Goal: Navigation & Orientation: Find specific page/section

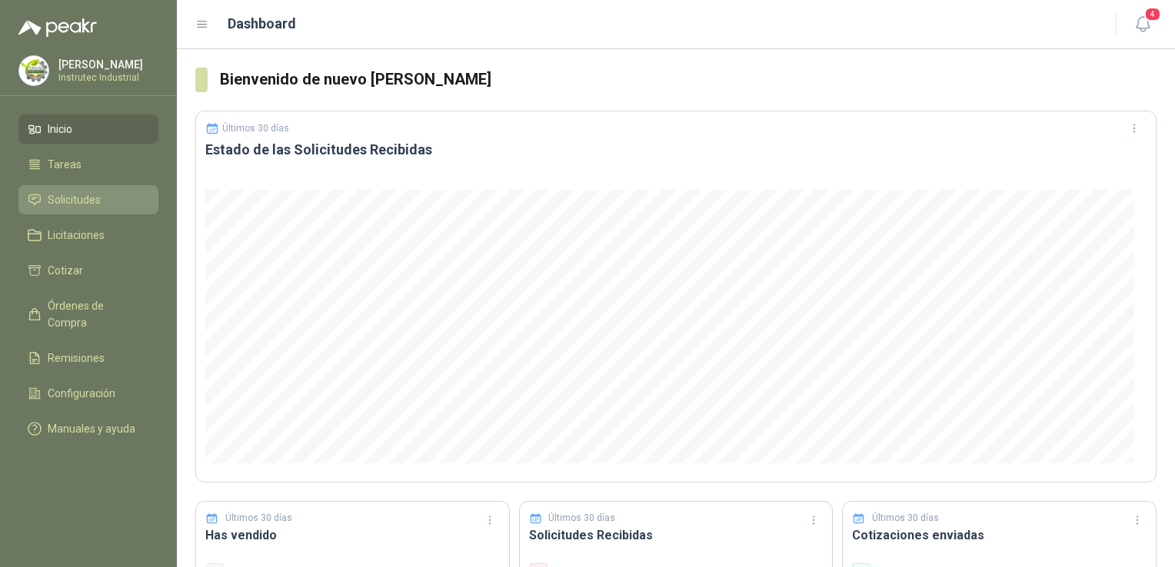
click at [96, 191] on span "Solicitudes" at bounding box center [74, 199] width 53 height 17
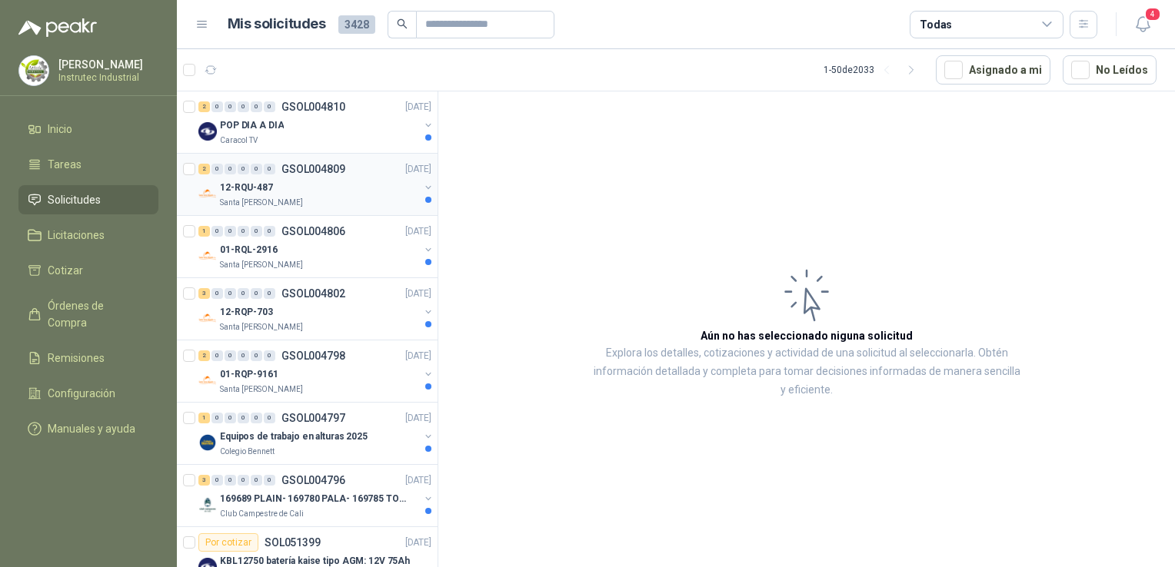
click at [332, 180] on div "12-RQU-487" at bounding box center [319, 187] width 199 height 18
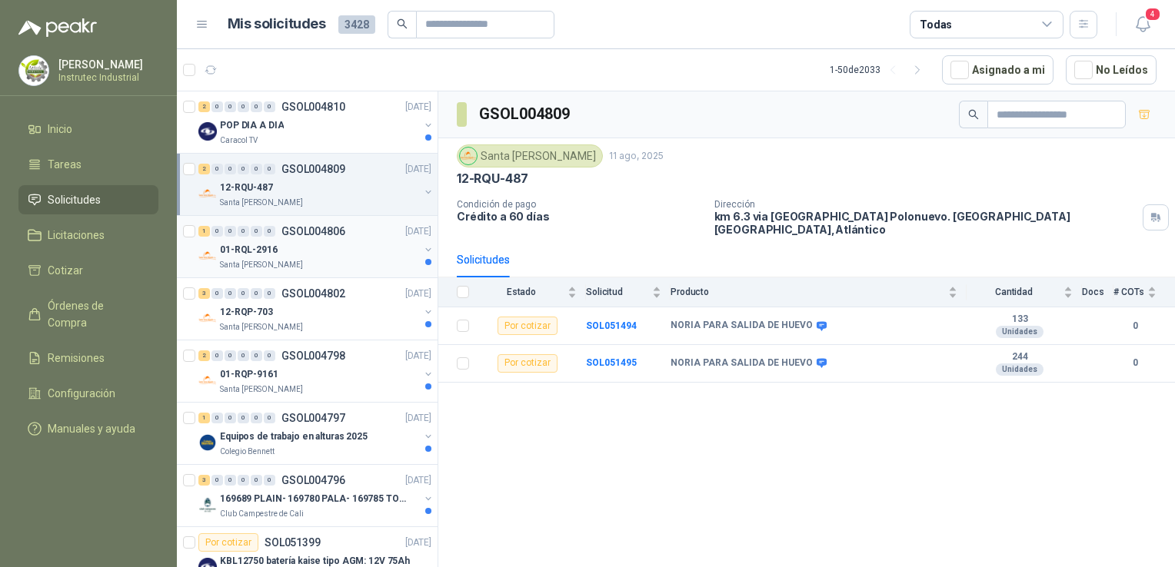
click at [334, 257] on div "01-RQL-2916" at bounding box center [319, 250] width 199 height 18
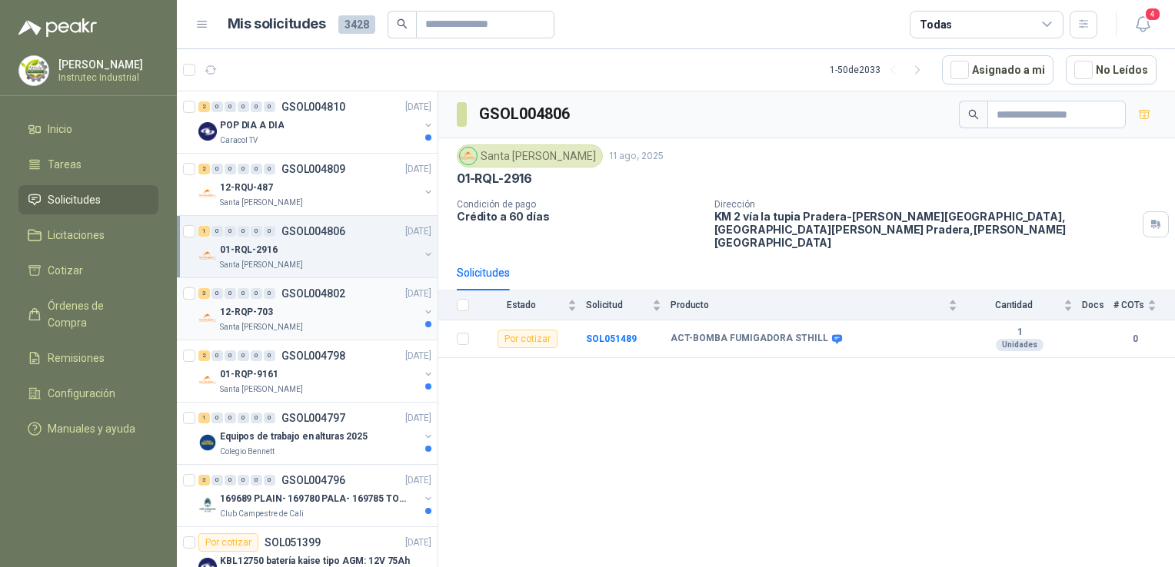
click at [347, 310] on div "12-RQP-703" at bounding box center [319, 312] width 199 height 18
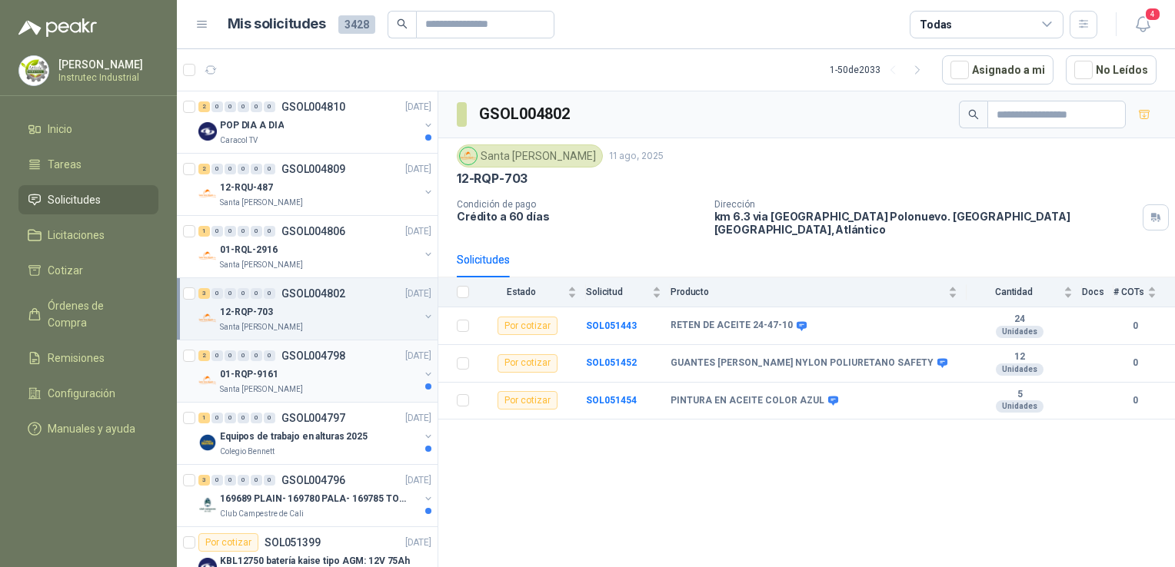
click at [346, 381] on div "01-RQP-9161" at bounding box center [319, 374] width 199 height 18
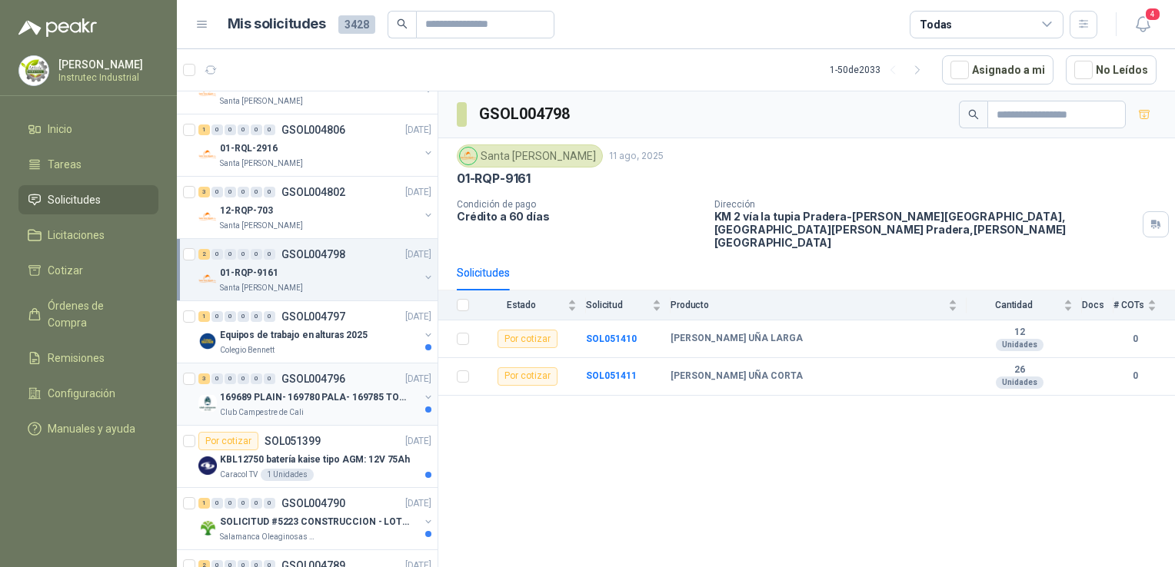
scroll to position [154, 0]
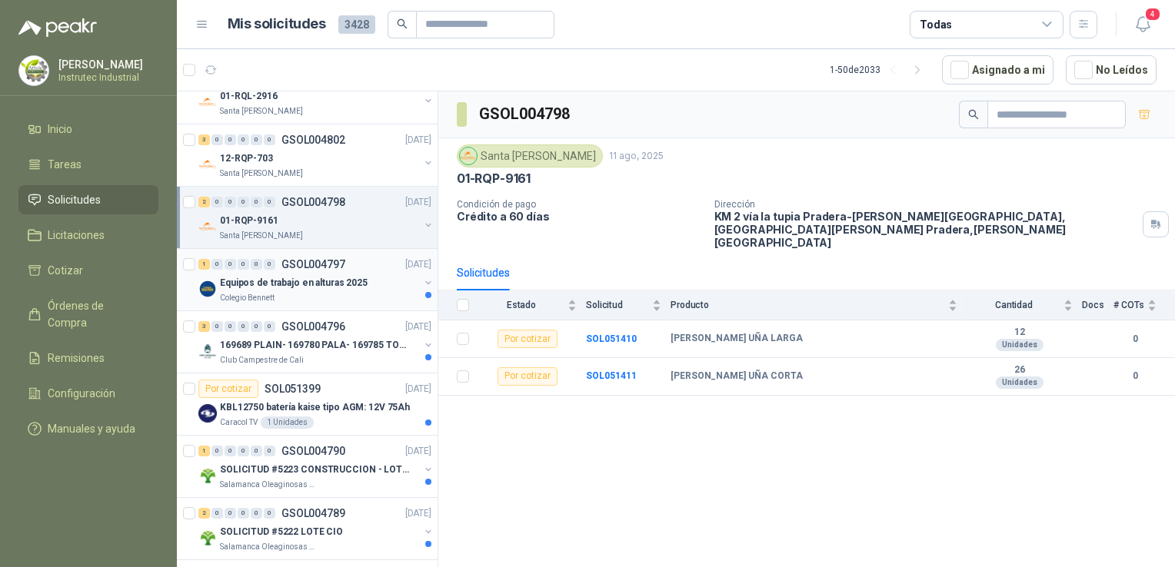
click at [342, 288] on p "Equipos de trabajo en alturas 2025" at bounding box center [294, 283] width 148 height 15
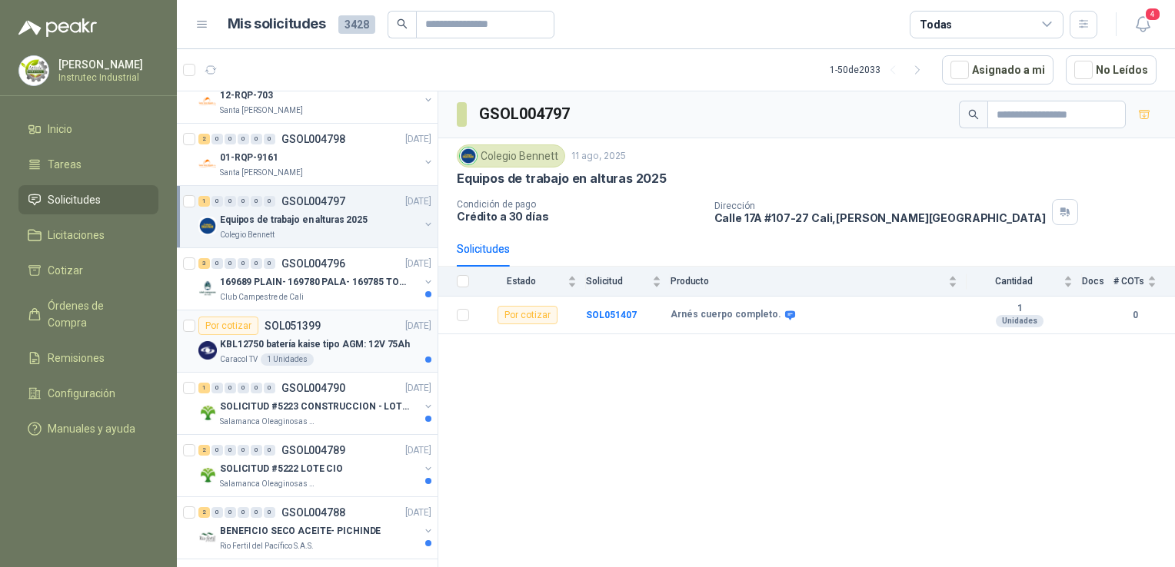
scroll to position [231, 0]
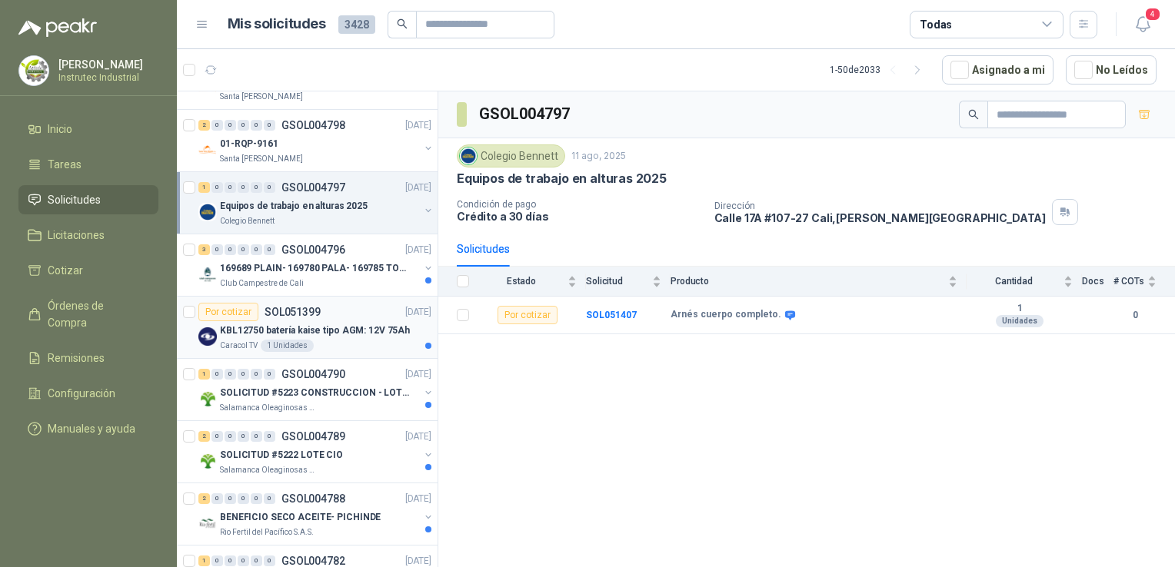
click at [368, 298] on article "Por cotizar SOL051399 [DATE] KBL12750 batería kaise tipo AGM: 12V 75Ah Caracol …" at bounding box center [307, 328] width 261 height 62
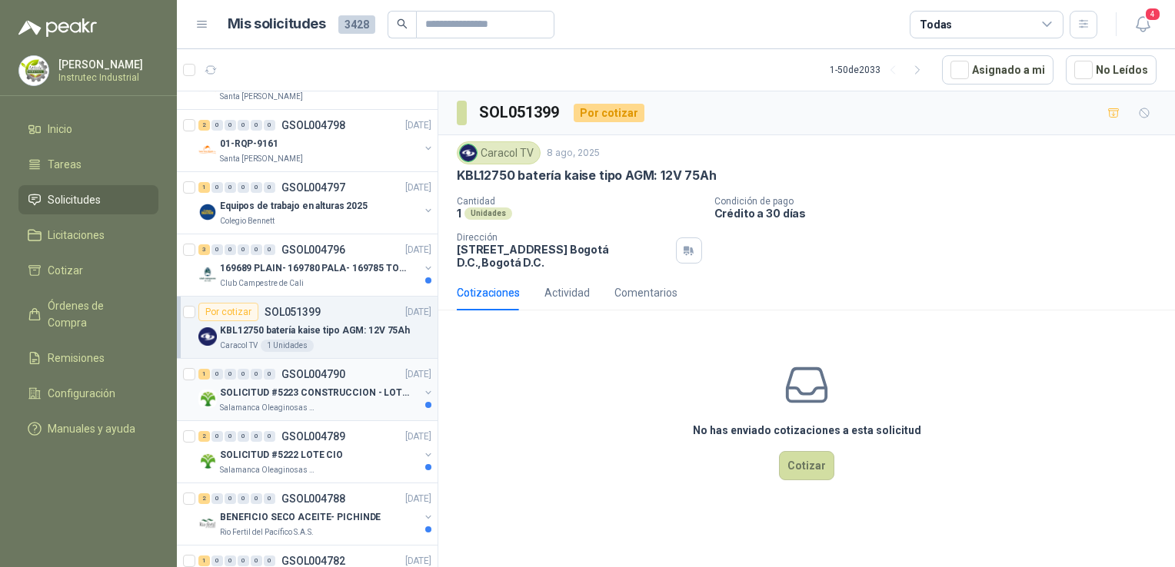
click at [371, 390] on p "SOLICITUD #5223 CONSTRUCCION - LOTE CIO" at bounding box center [315, 393] width 191 height 15
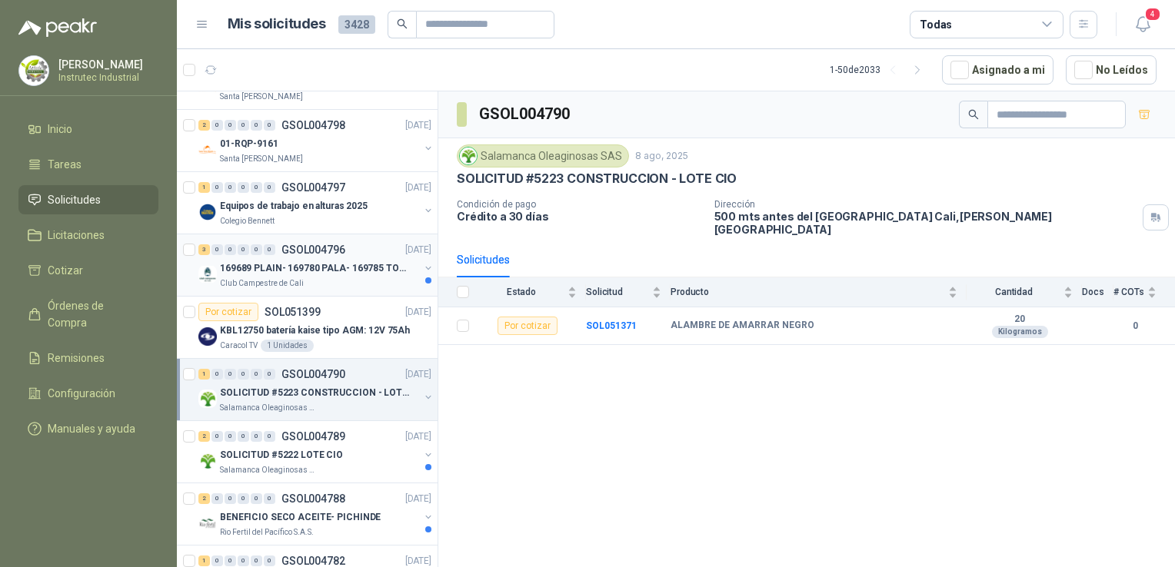
scroll to position [308, 0]
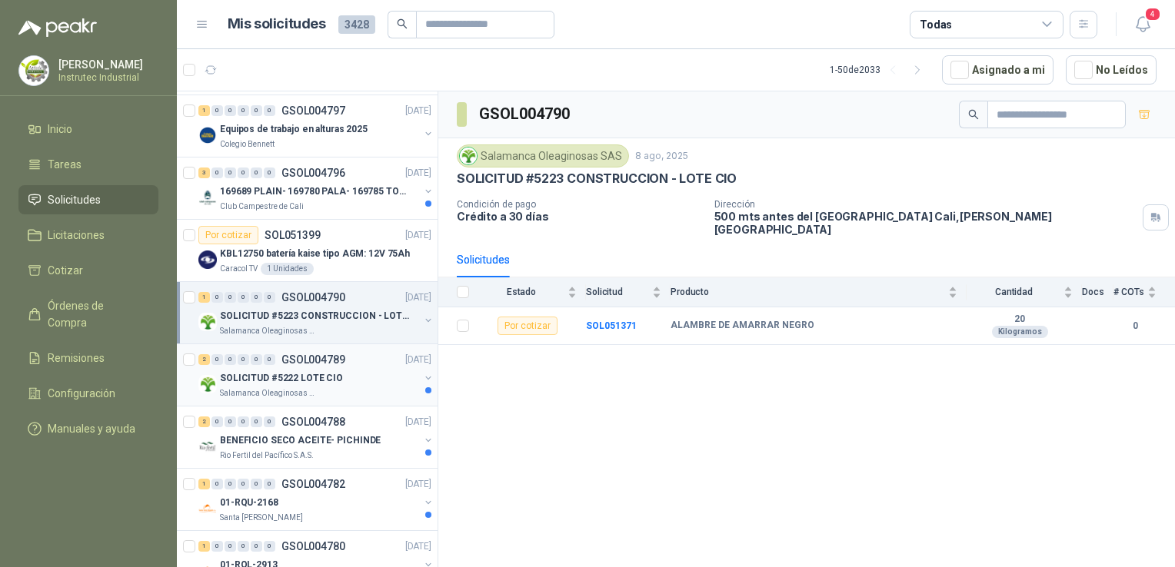
click at [360, 364] on div "2 0 0 0 0 0 GSOL004789 [DATE]" at bounding box center [316, 360] width 236 height 18
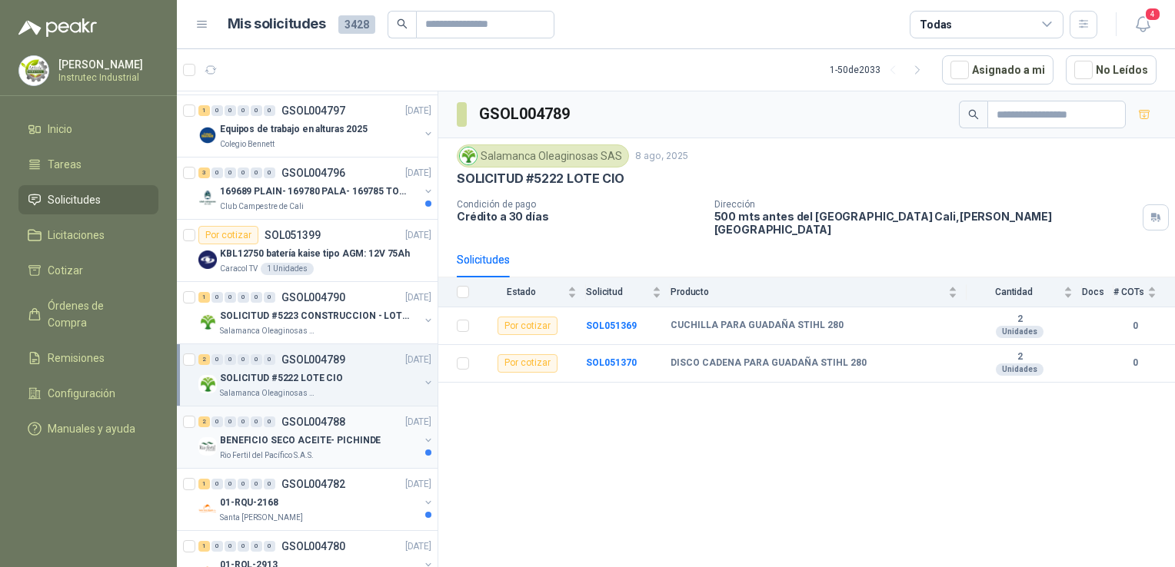
click at [354, 455] on div "Rio Fertil del Pacífico S.A.S." at bounding box center [319, 456] width 199 height 12
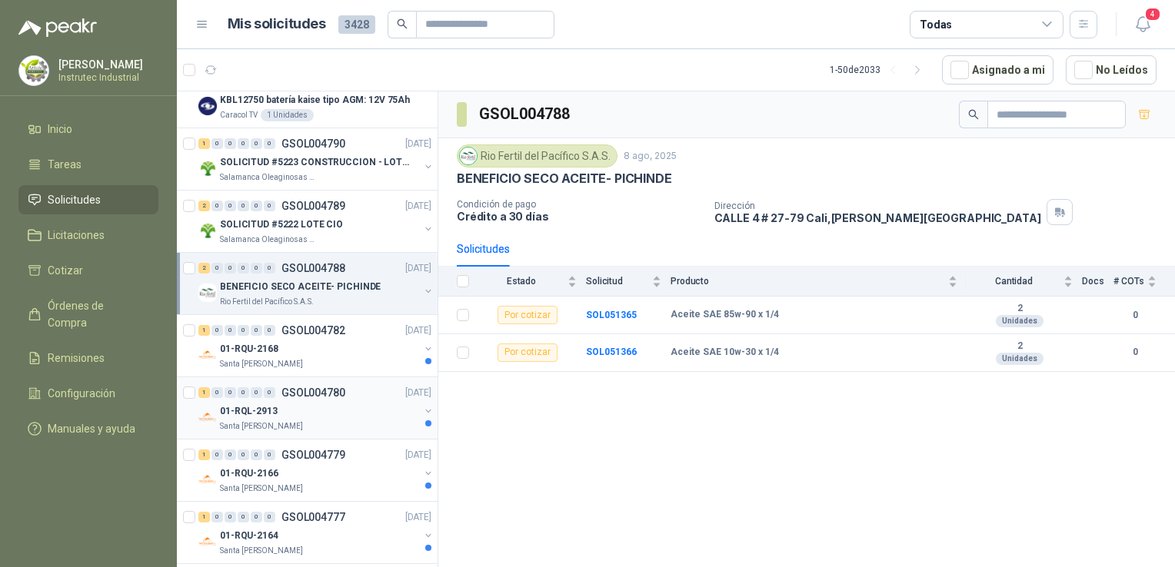
click at [353, 378] on div "1 0 0 0 0 0 GSOL004780 [DATE] 01-RQL-2913 [GEOGRAPHIC_DATA][PERSON_NAME]" at bounding box center [307, 409] width 261 height 62
click at [357, 334] on div "1 0 0 0 0 0 GSOL004782 [DATE]" at bounding box center [316, 330] width 236 height 18
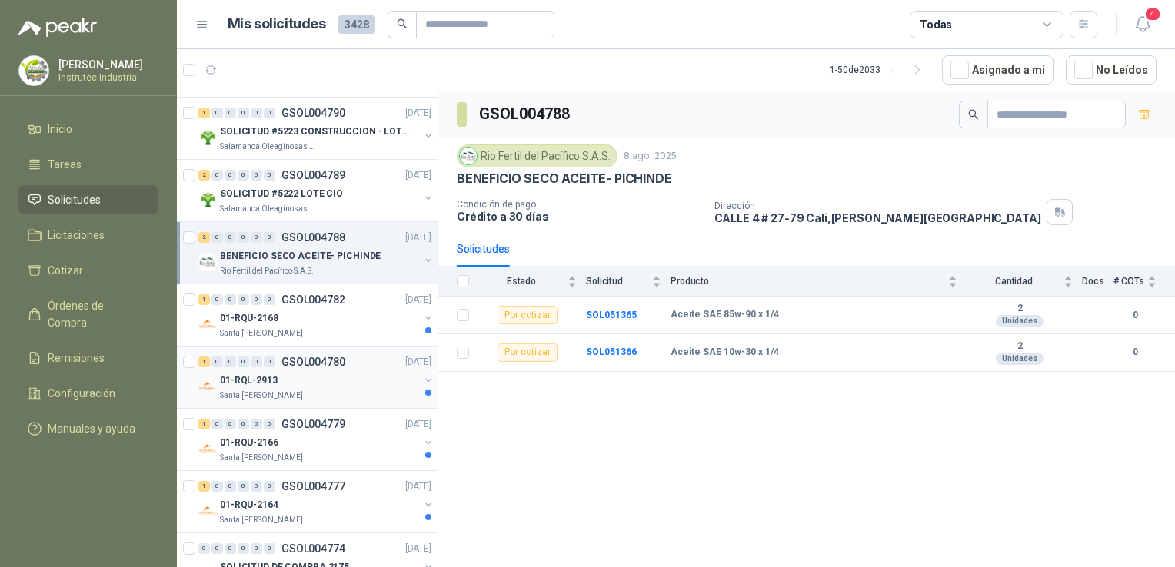
scroll to position [538, 0]
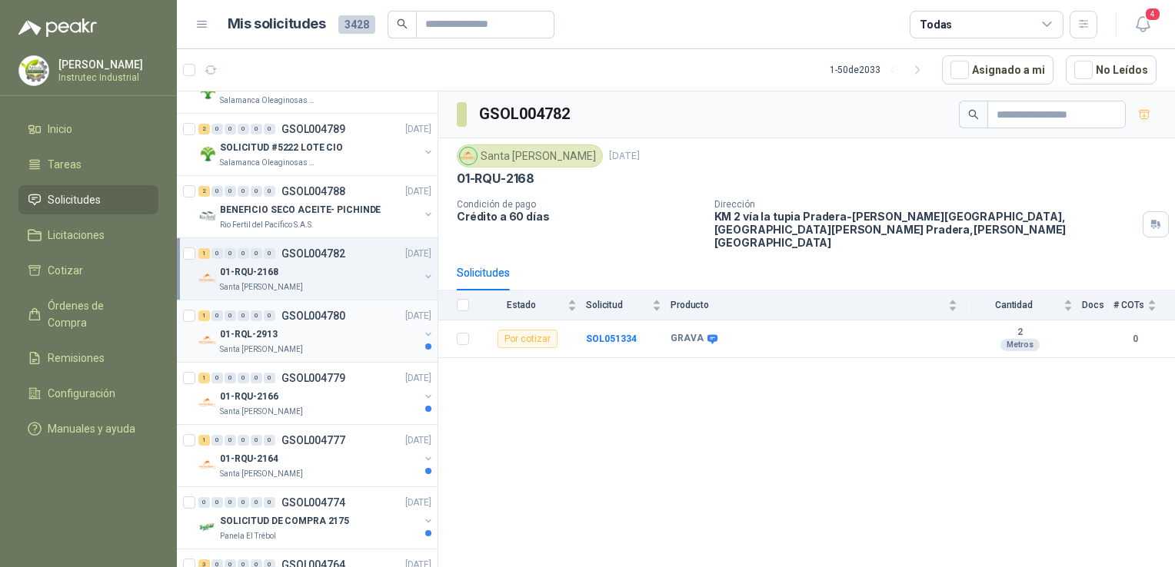
click at [335, 344] on div "Santa [PERSON_NAME]" at bounding box center [319, 350] width 199 height 12
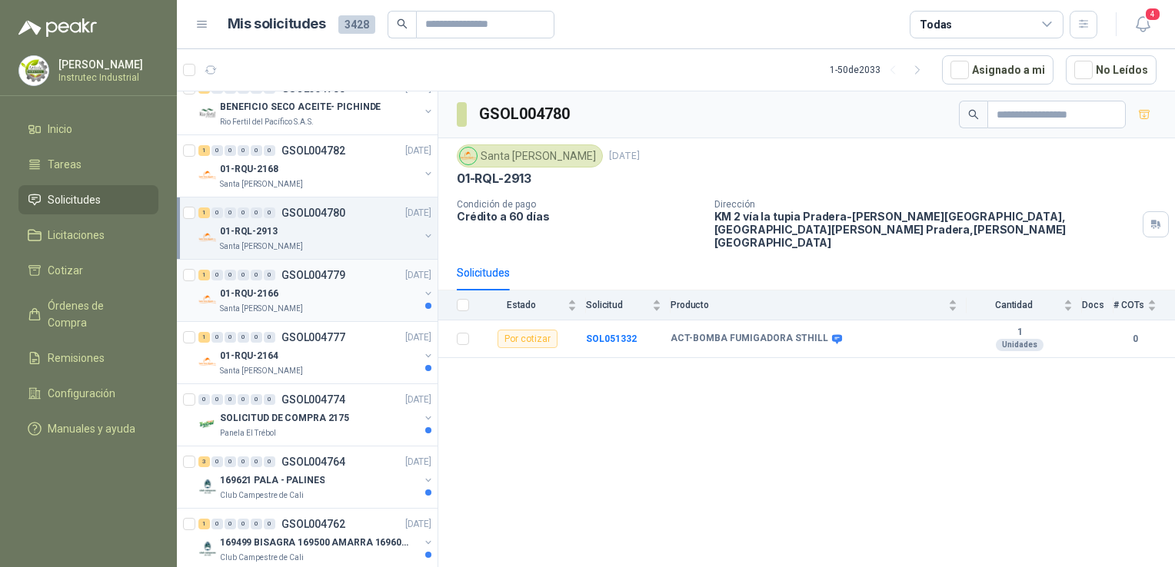
scroll to position [692, 0]
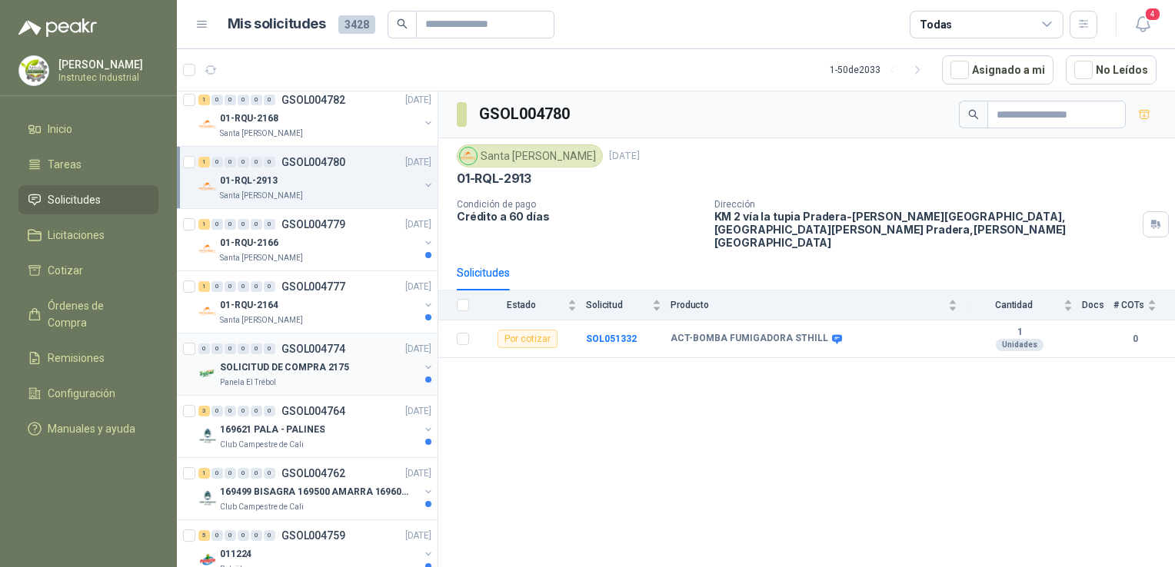
click at [344, 377] on div "Panela El Trébol" at bounding box center [319, 383] width 199 height 12
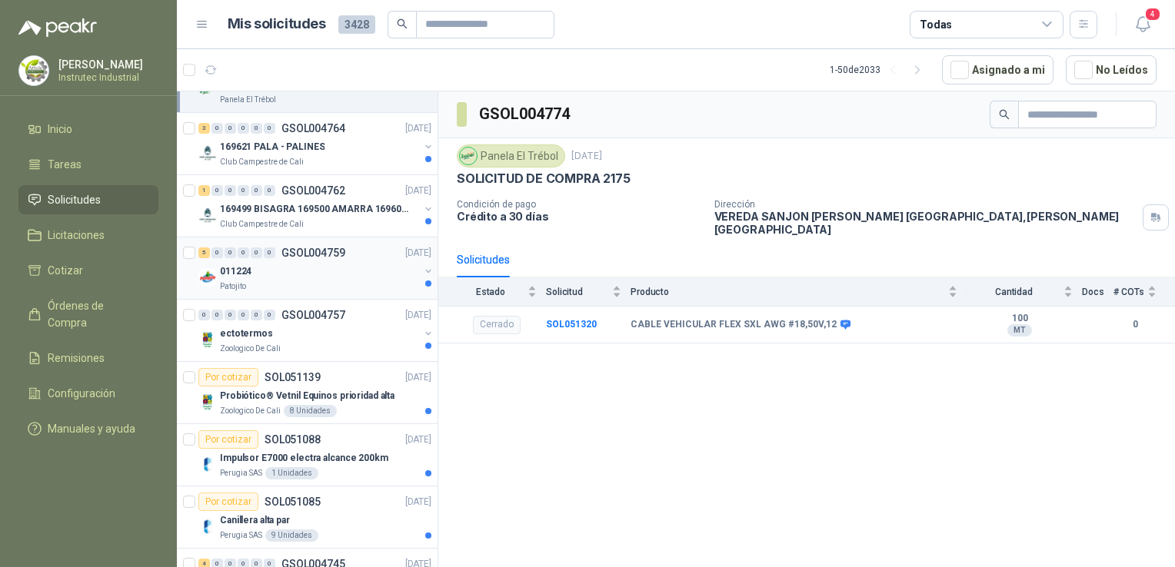
scroll to position [1000, 0]
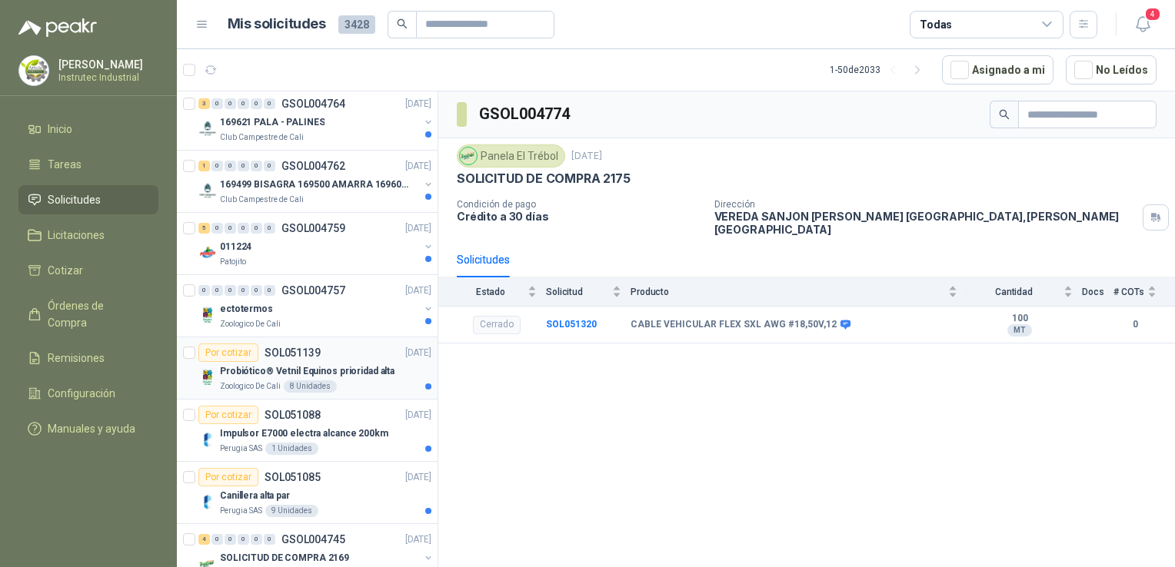
click at [369, 381] on div "Zoologico De Cali 8 Unidades" at bounding box center [325, 387] width 211 height 12
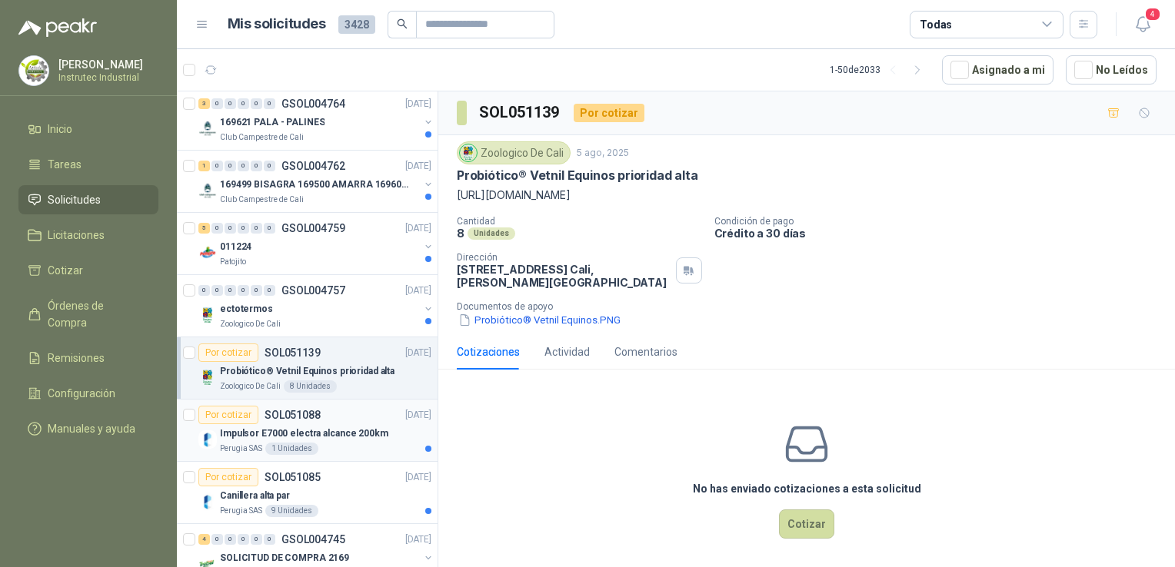
click at [350, 443] on div "Perugia SAS 1 Unidades" at bounding box center [325, 449] width 211 height 12
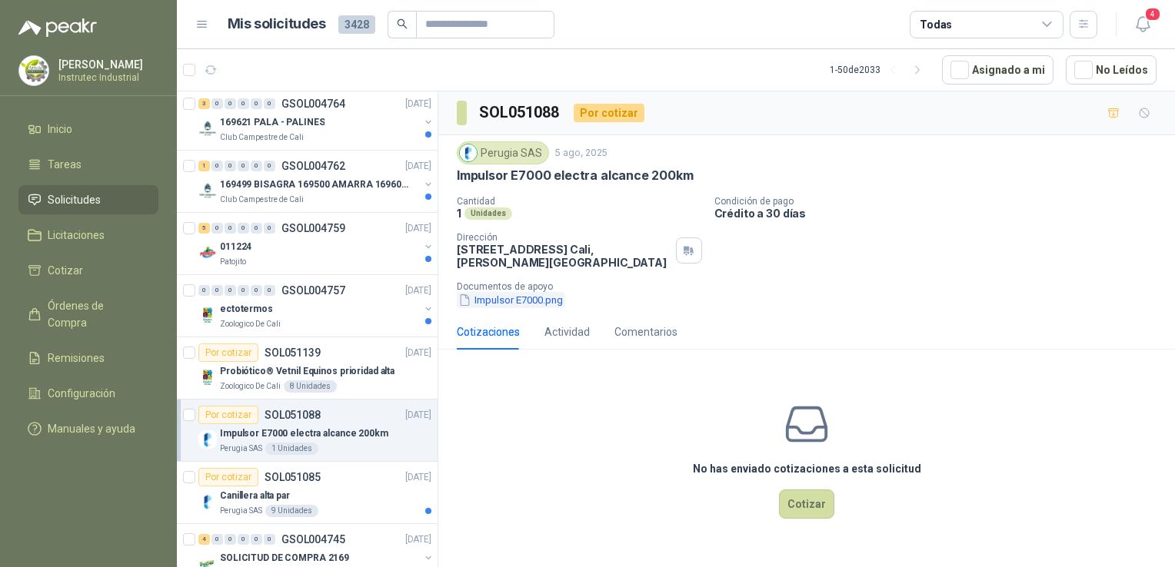
click at [542, 304] on button "Impulsor E7000.png" at bounding box center [511, 300] width 108 height 16
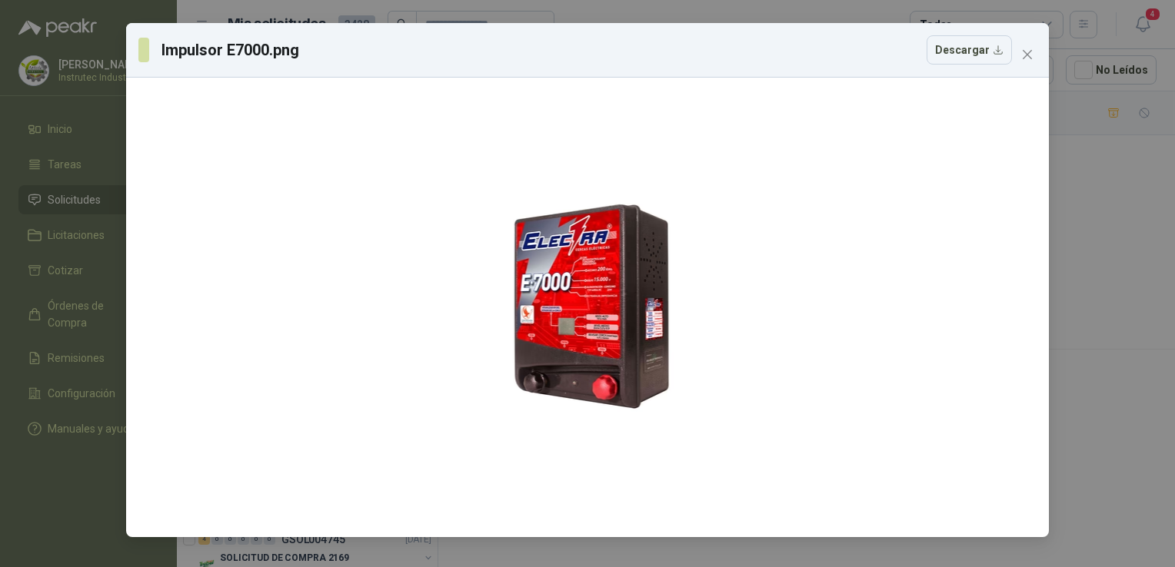
click at [1030, 54] on icon "close" at bounding box center [1027, 54] width 12 height 12
click at [1030, 54] on div "Impulsor E7000.png Descargar" at bounding box center [587, 283] width 1175 height 567
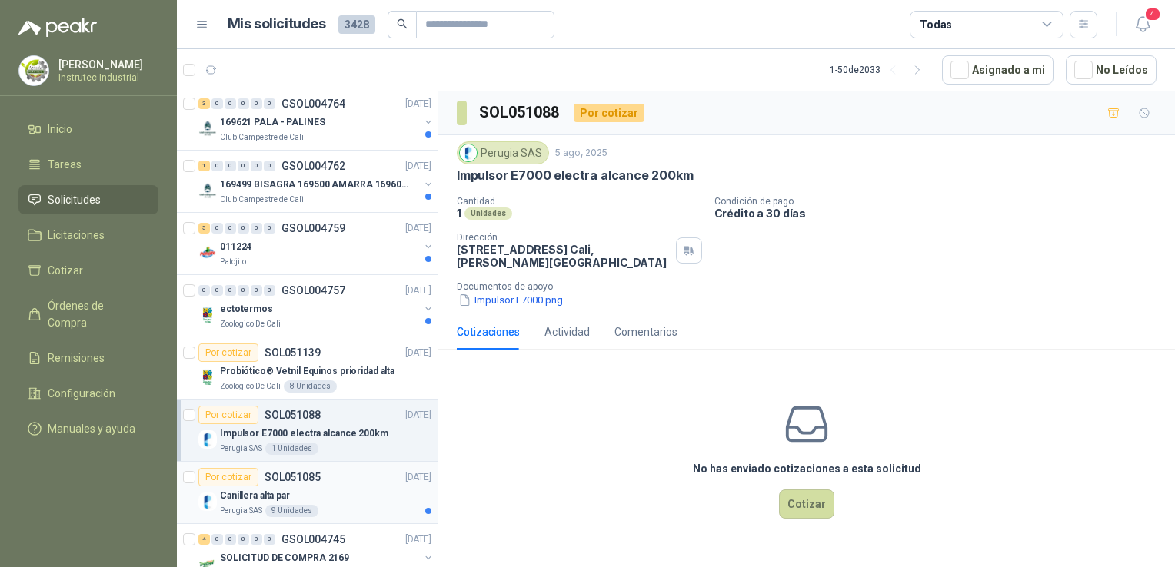
click at [348, 488] on div "Canillera alta par" at bounding box center [325, 496] width 211 height 18
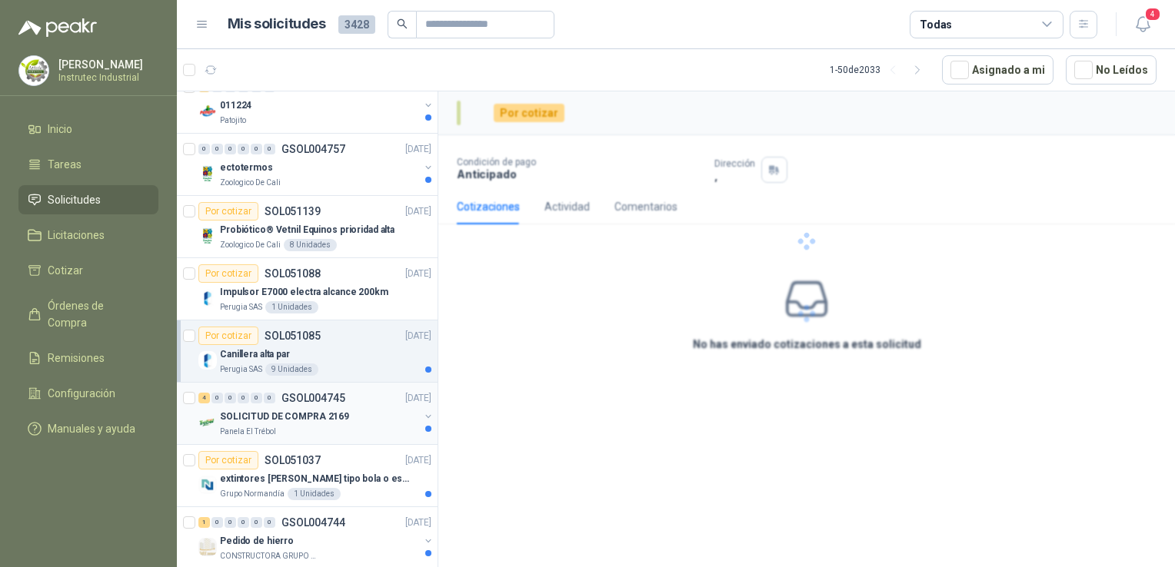
scroll to position [1230, 0]
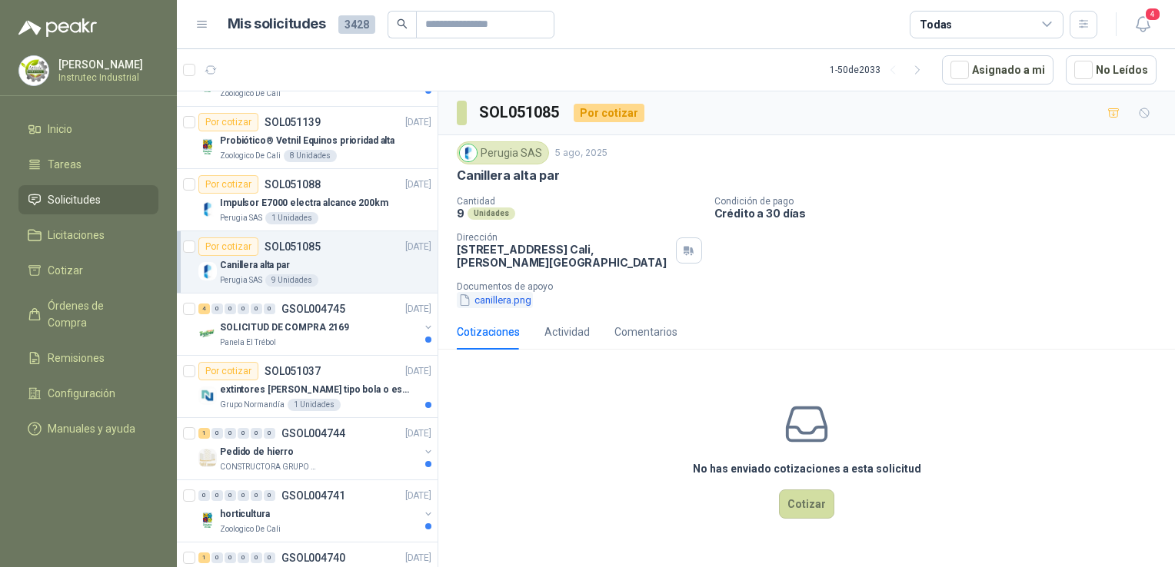
click at [508, 301] on button "canillera.png" at bounding box center [495, 300] width 76 height 16
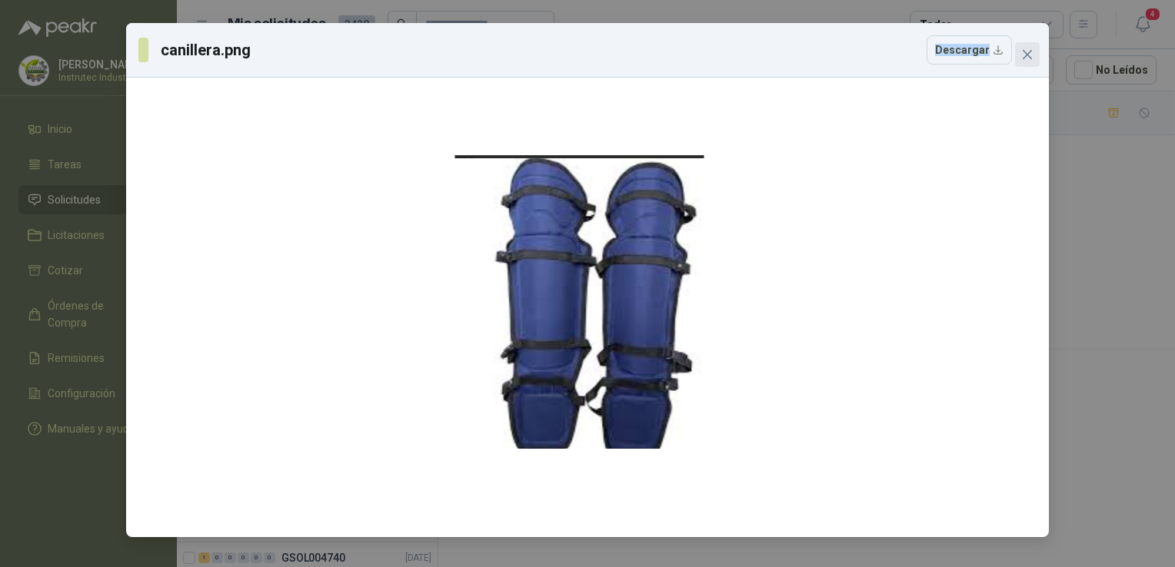
click at [1027, 54] on icon "close" at bounding box center [1027, 54] width 9 height 9
click at [1027, 54] on div "canillera.png Descargar" at bounding box center [587, 283] width 1175 height 567
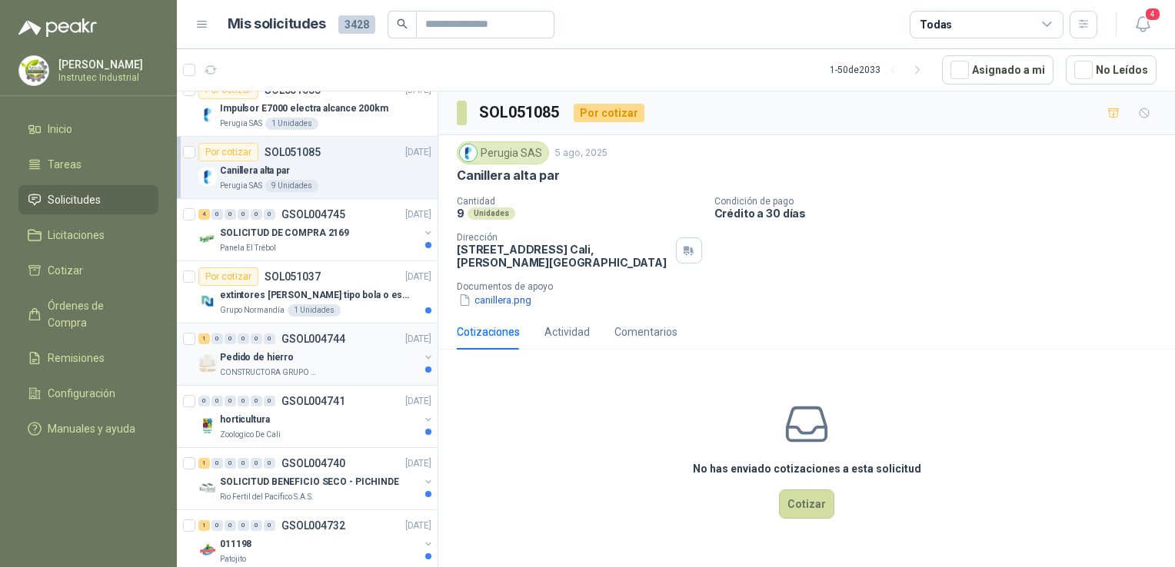
scroll to position [1384, 0]
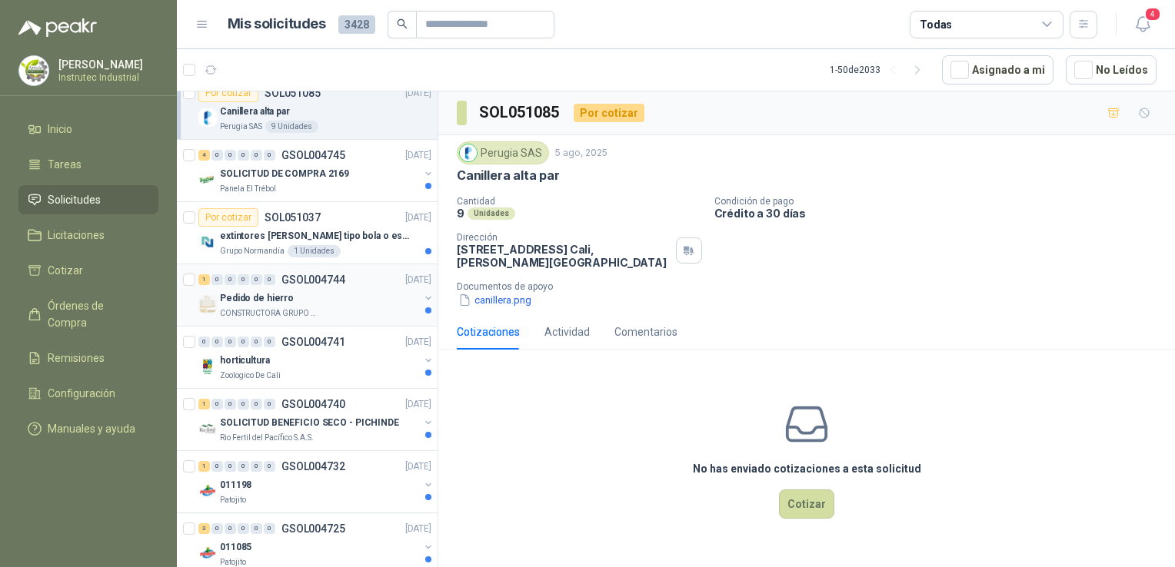
click at [366, 296] on div "Pedido de hierro" at bounding box center [319, 298] width 199 height 18
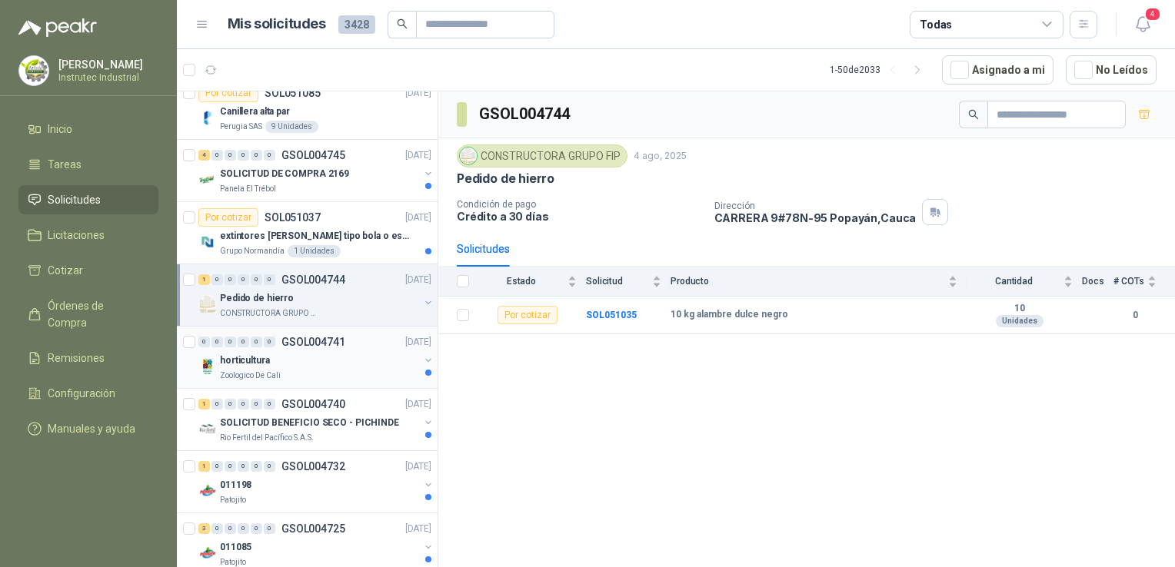
click at [329, 356] on div "horticultura" at bounding box center [319, 360] width 199 height 18
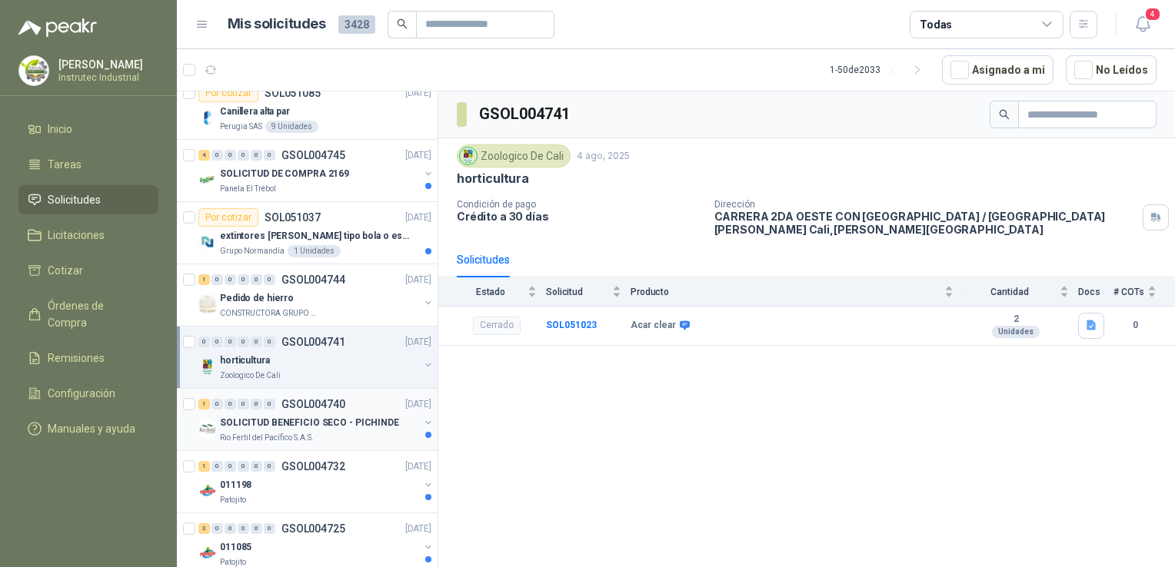
click at [365, 432] on div "Rio Fertil del Pacífico S.A.S." at bounding box center [319, 438] width 199 height 12
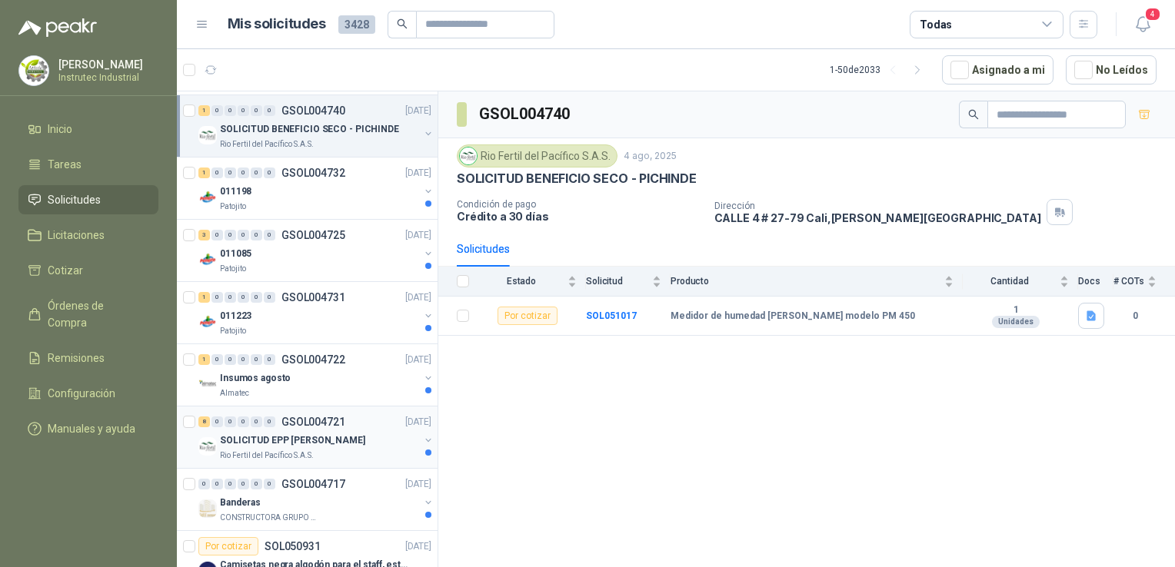
scroll to position [1692, 0]
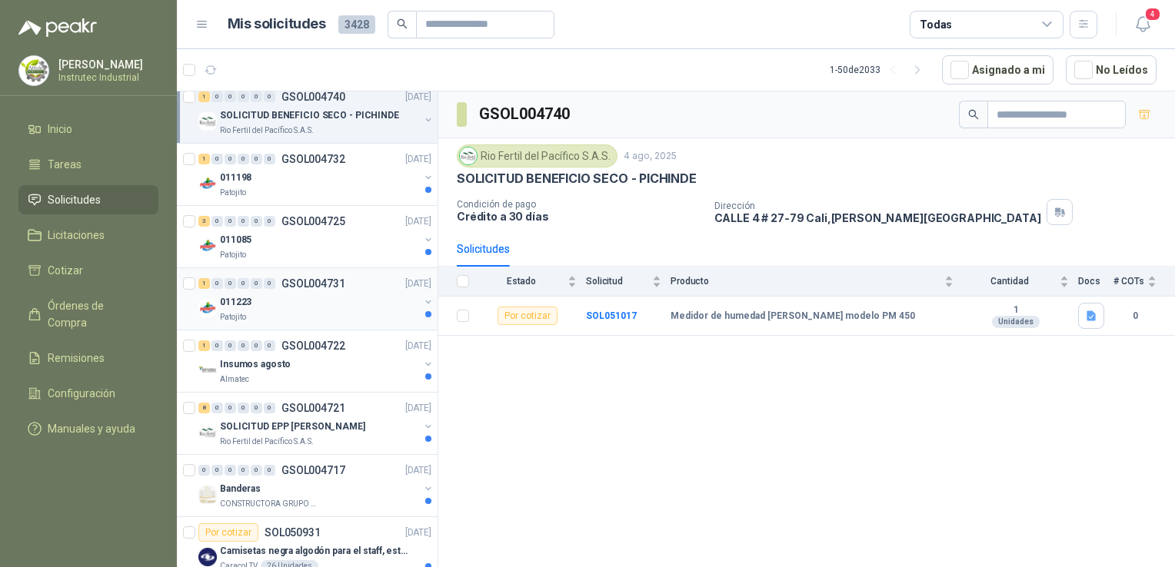
click at [302, 300] on div "011223" at bounding box center [319, 302] width 199 height 18
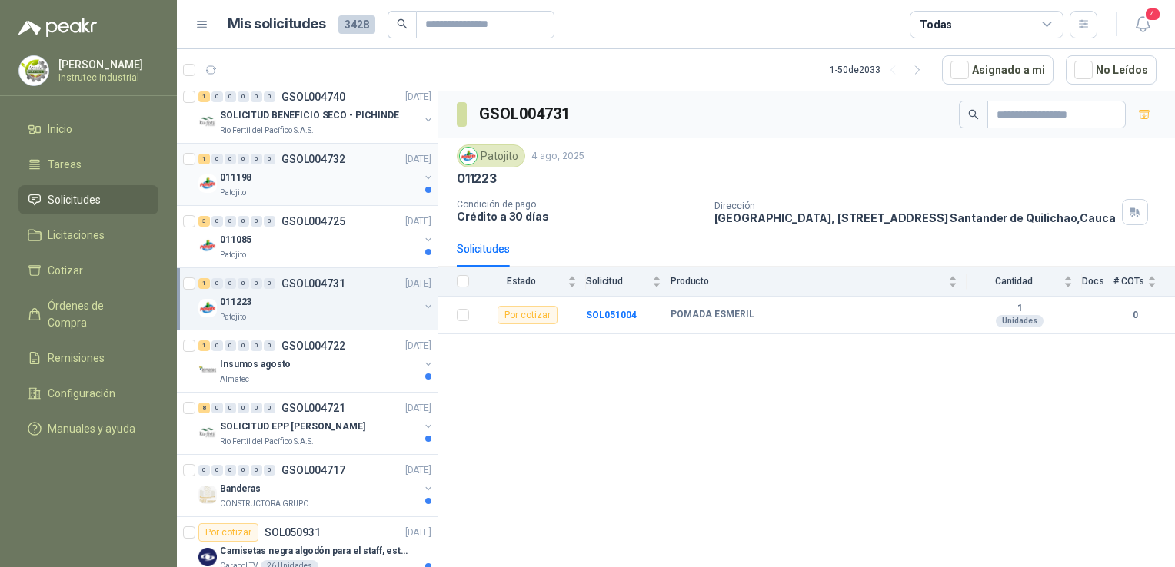
click at [306, 187] on div "Patojito" at bounding box center [319, 193] width 199 height 12
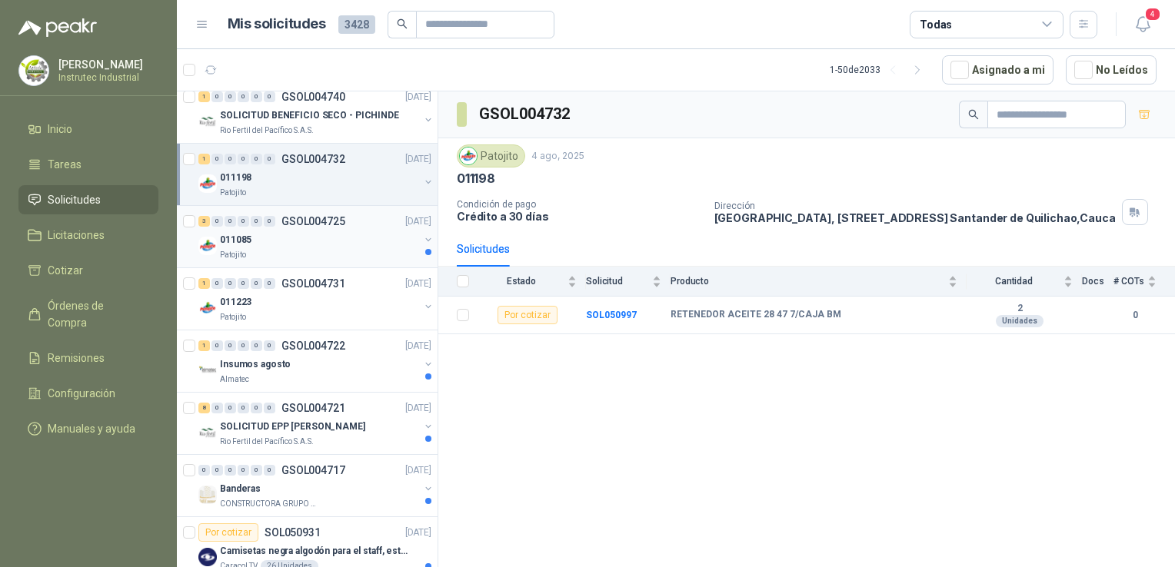
click at [291, 240] on div "011085" at bounding box center [319, 240] width 199 height 18
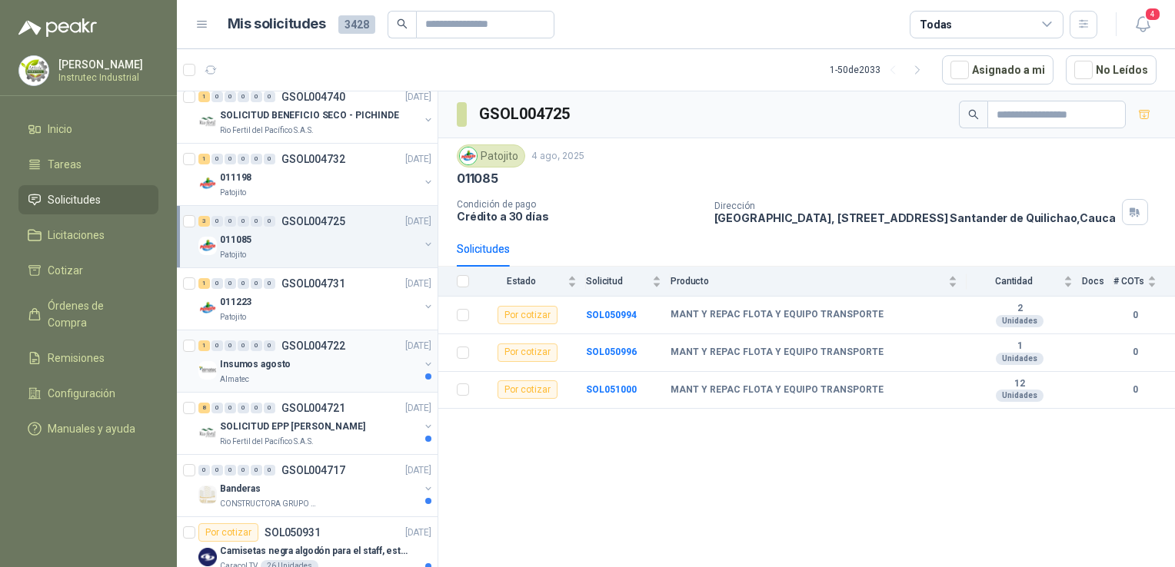
click at [314, 377] on div "Almatec" at bounding box center [319, 380] width 199 height 12
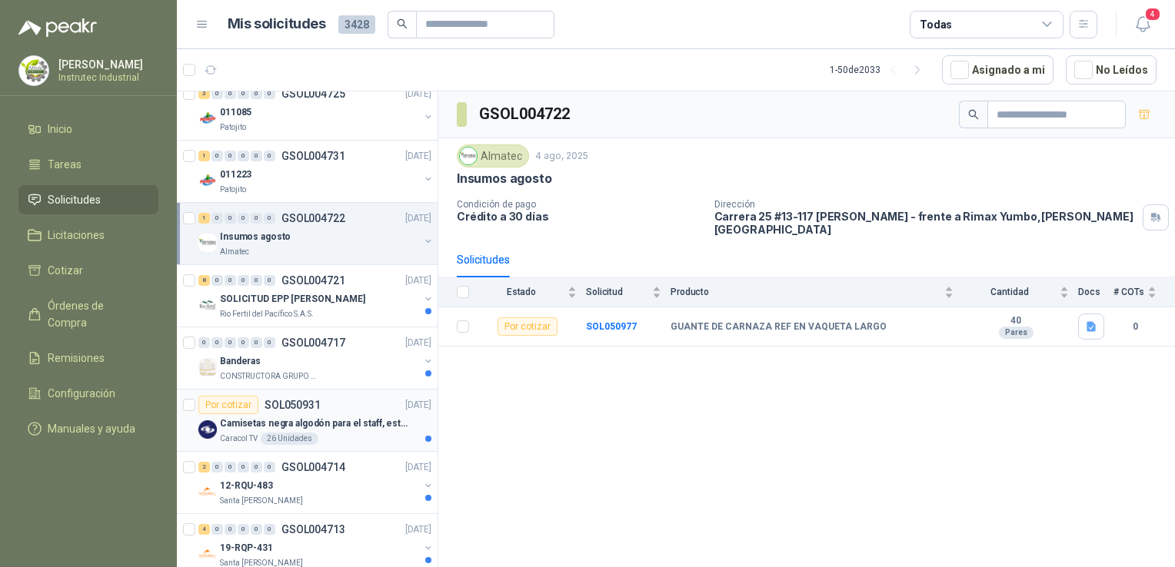
scroll to position [1845, 0]
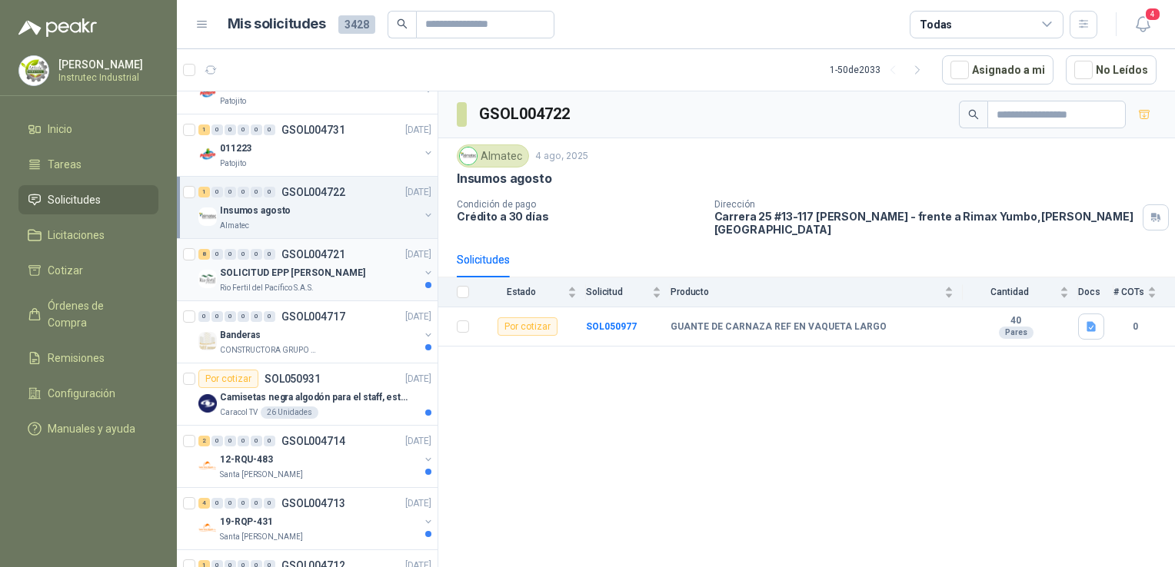
click at [344, 282] on div "Rio Fertil del Pacífico S.A.S." at bounding box center [319, 288] width 199 height 12
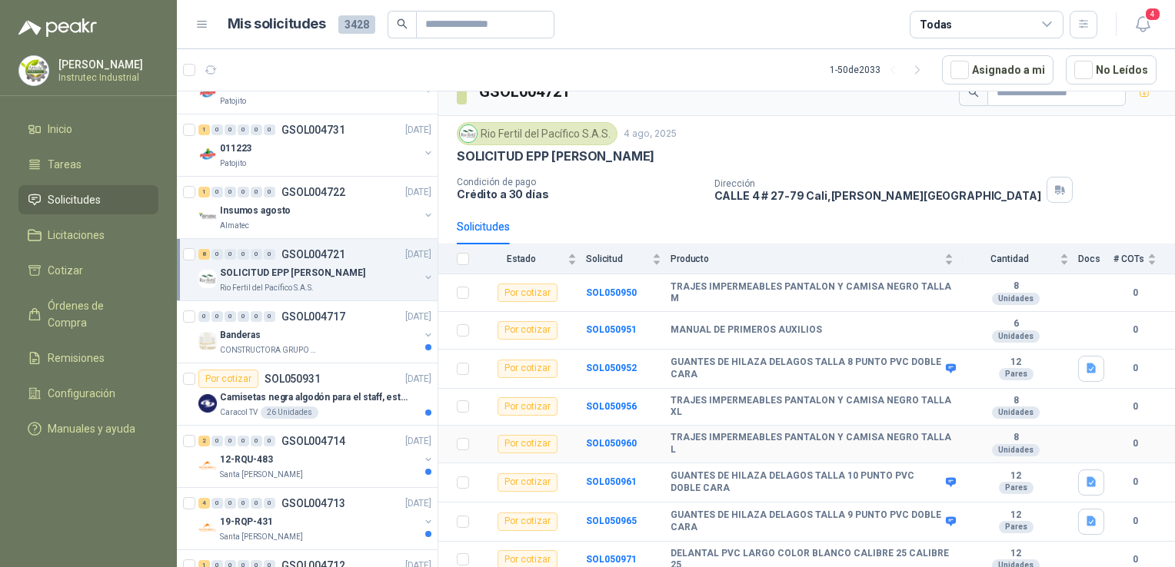
scroll to position [25, 0]
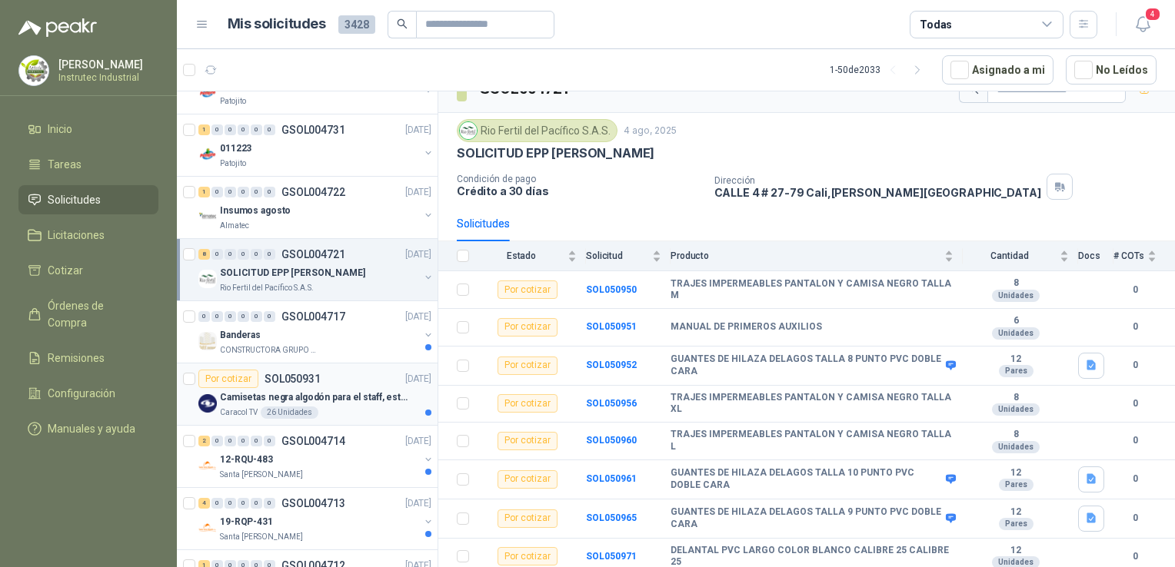
click at [348, 400] on div "Camisetas negra algodón para el staff, estampadas en espalda y frente con el lo…" at bounding box center [325, 397] width 211 height 18
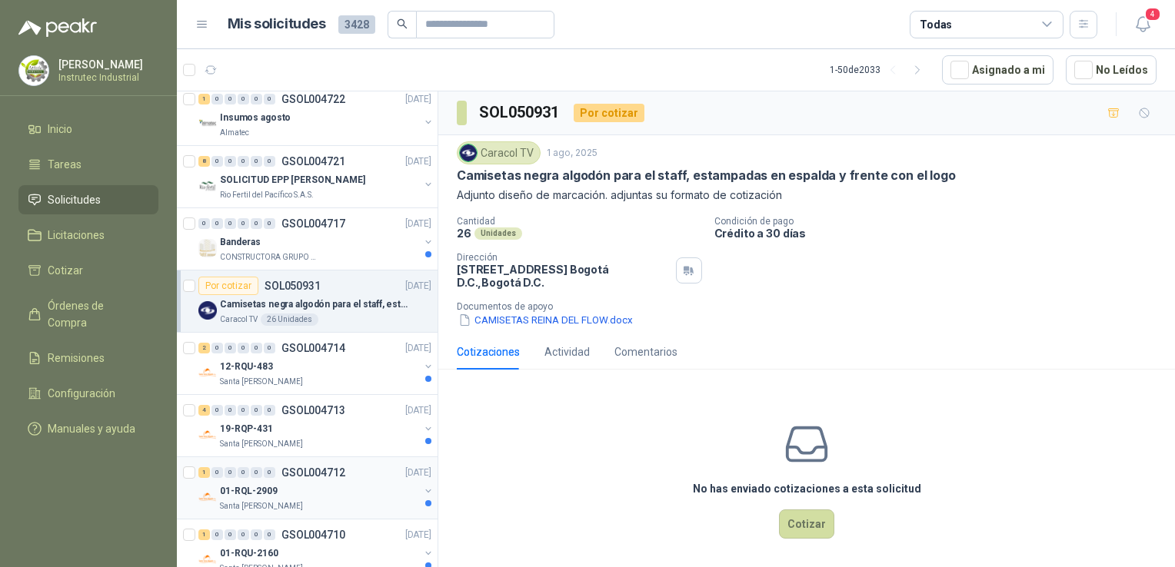
scroll to position [1999, 0]
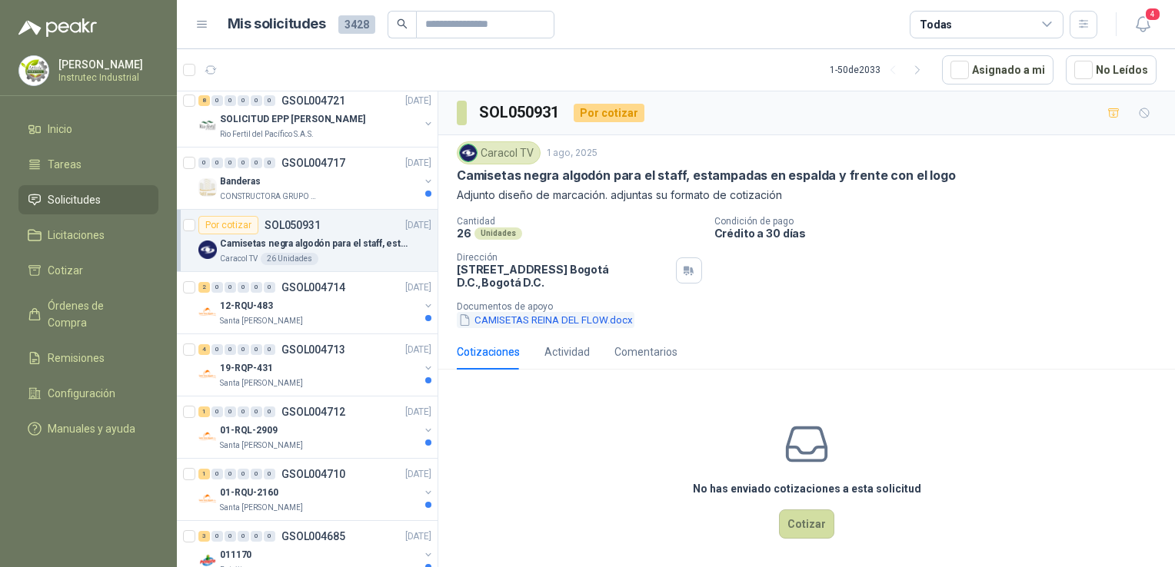
click at [523, 318] on button "CAMISETAS REINA DEL FLOW.docx" at bounding box center [546, 320] width 178 height 16
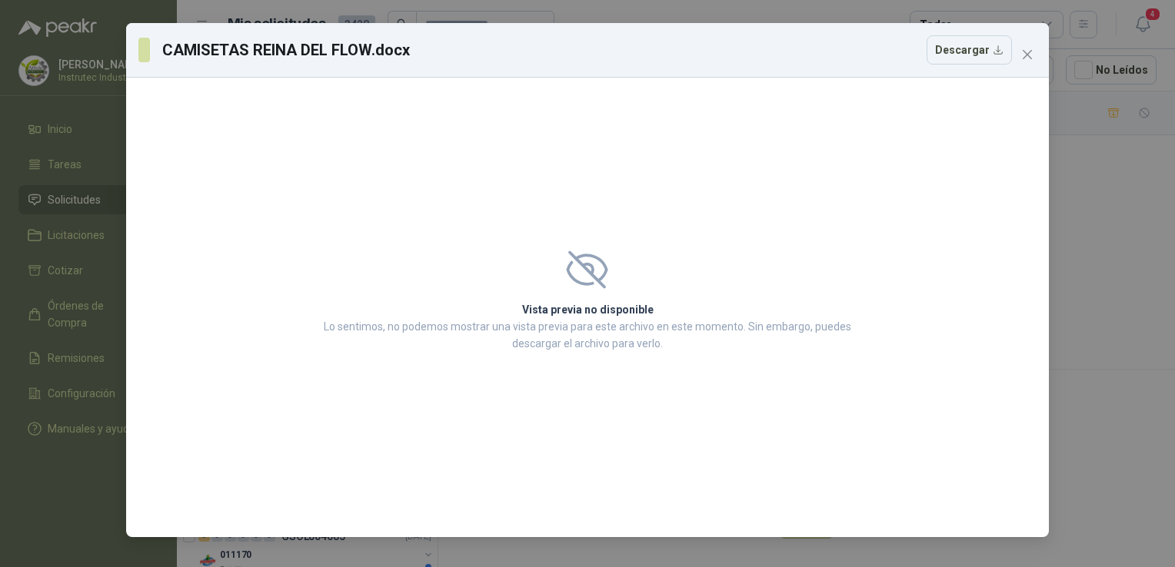
click at [1012, 58] on div "CAMISETAS REINA DEL FLOW.docx Descargar" at bounding box center [587, 49] width 898 height 29
click at [1023, 55] on icon "close" at bounding box center [1027, 54] width 12 height 12
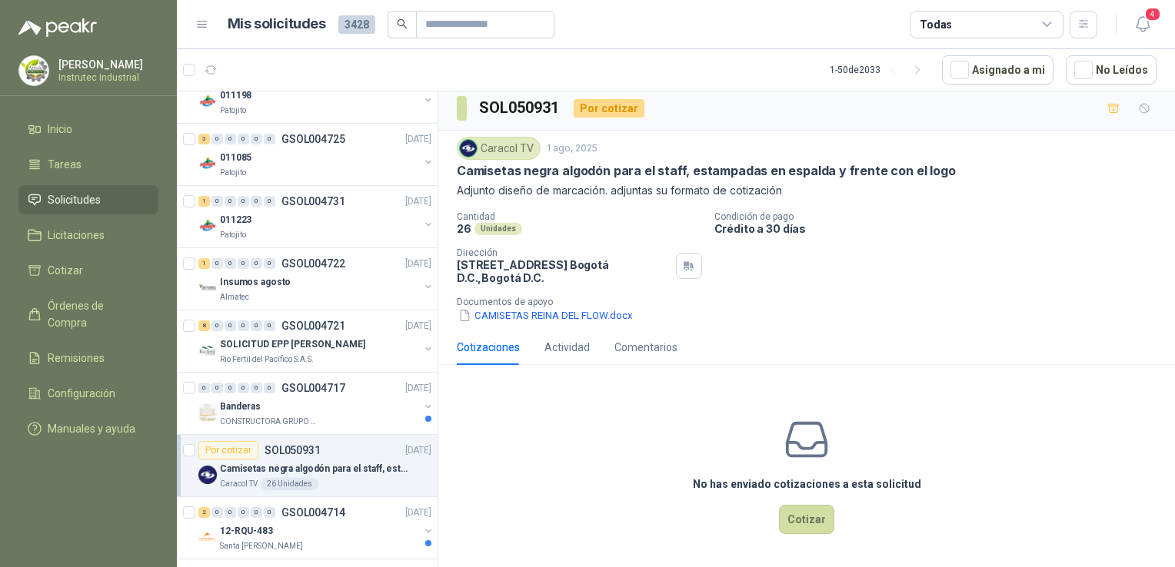
scroll to position [1769, 0]
